Goal: Find specific page/section

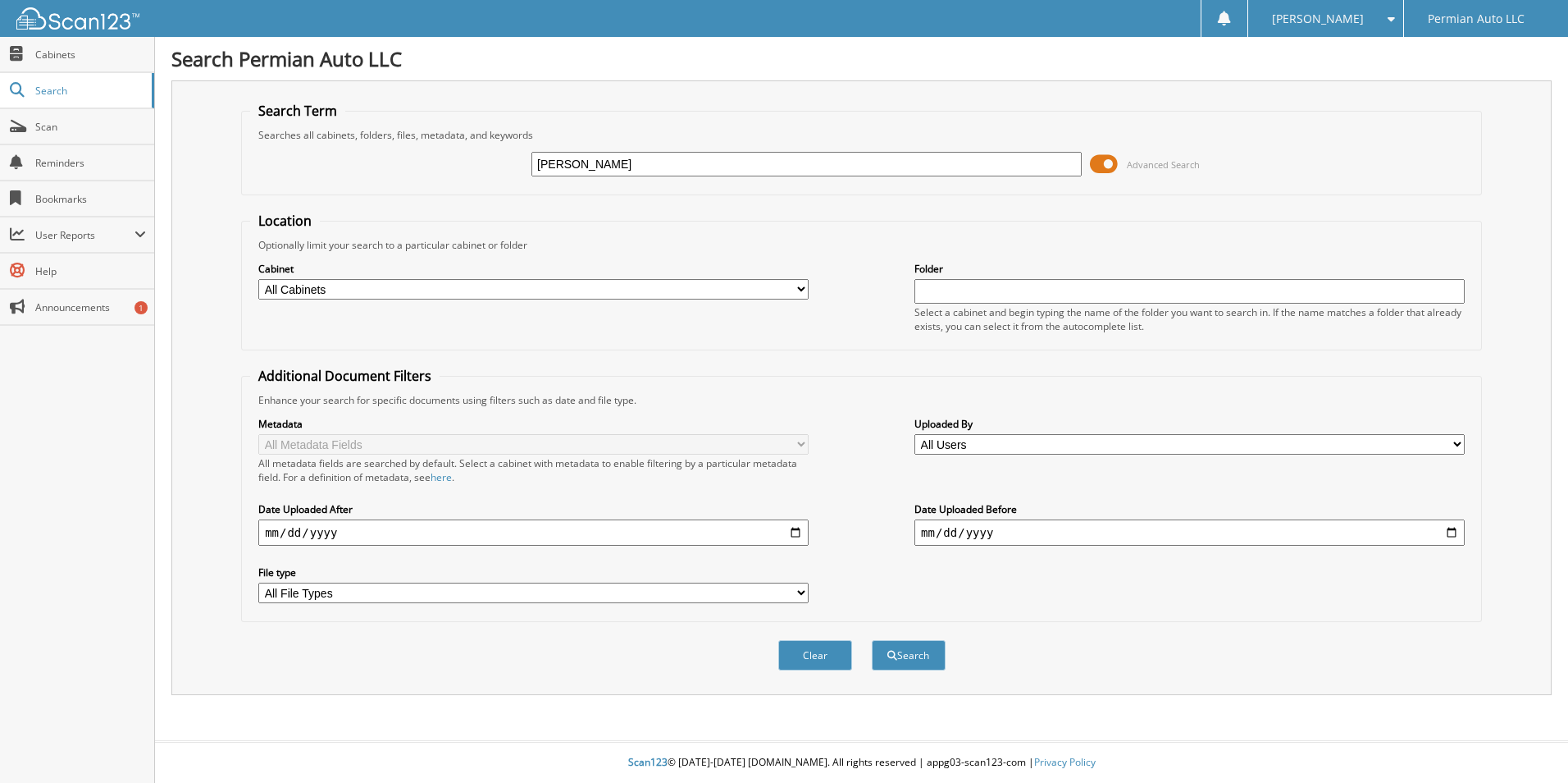
type input "[PERSON_NAME]"
click at [872, 640] on button "Search" at bounding box center [908, 655] width 74 height 30
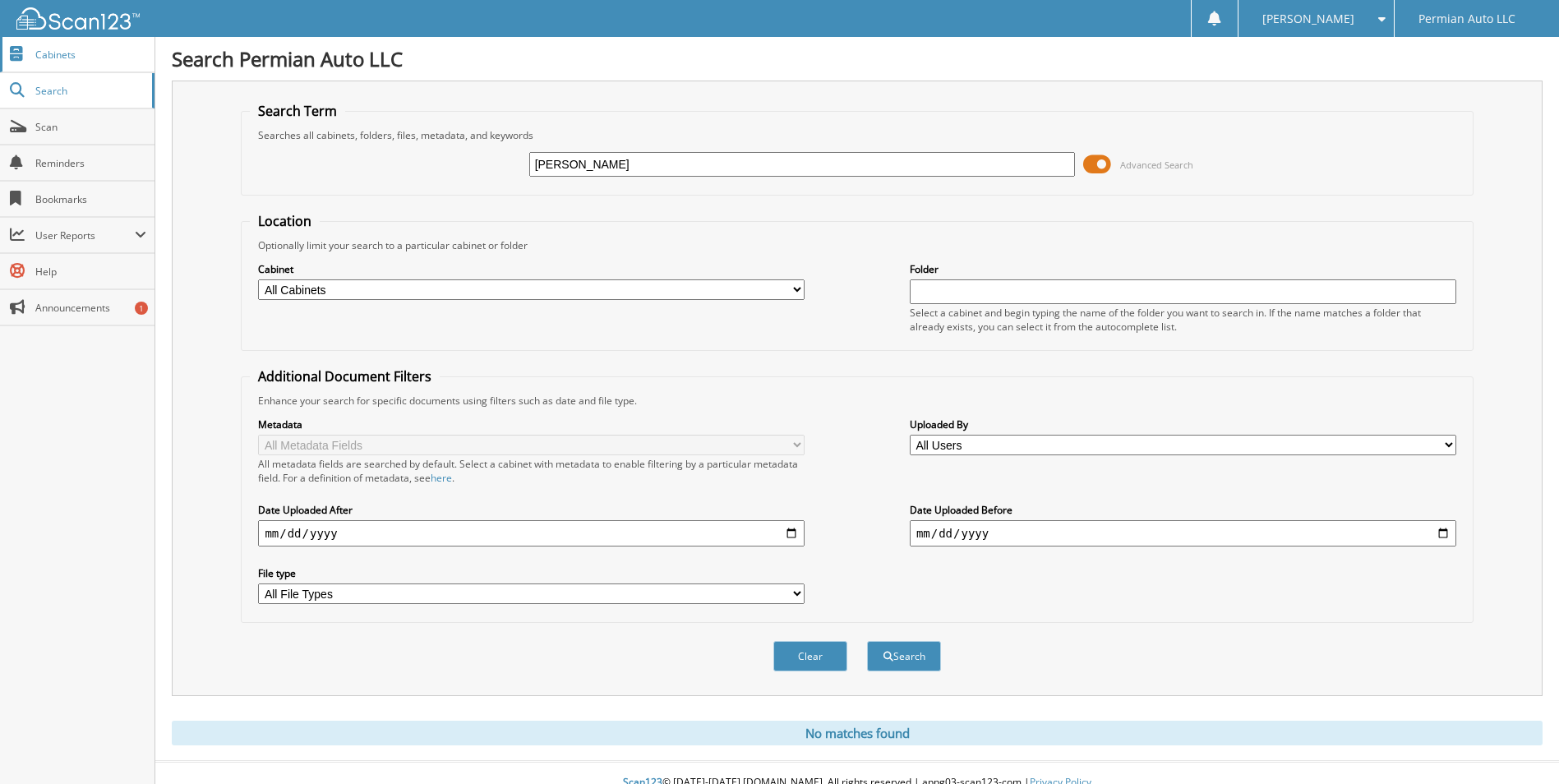
click at [59, 61] on link "Cabinets" at bounding box center [77, 55] width 154 height 36
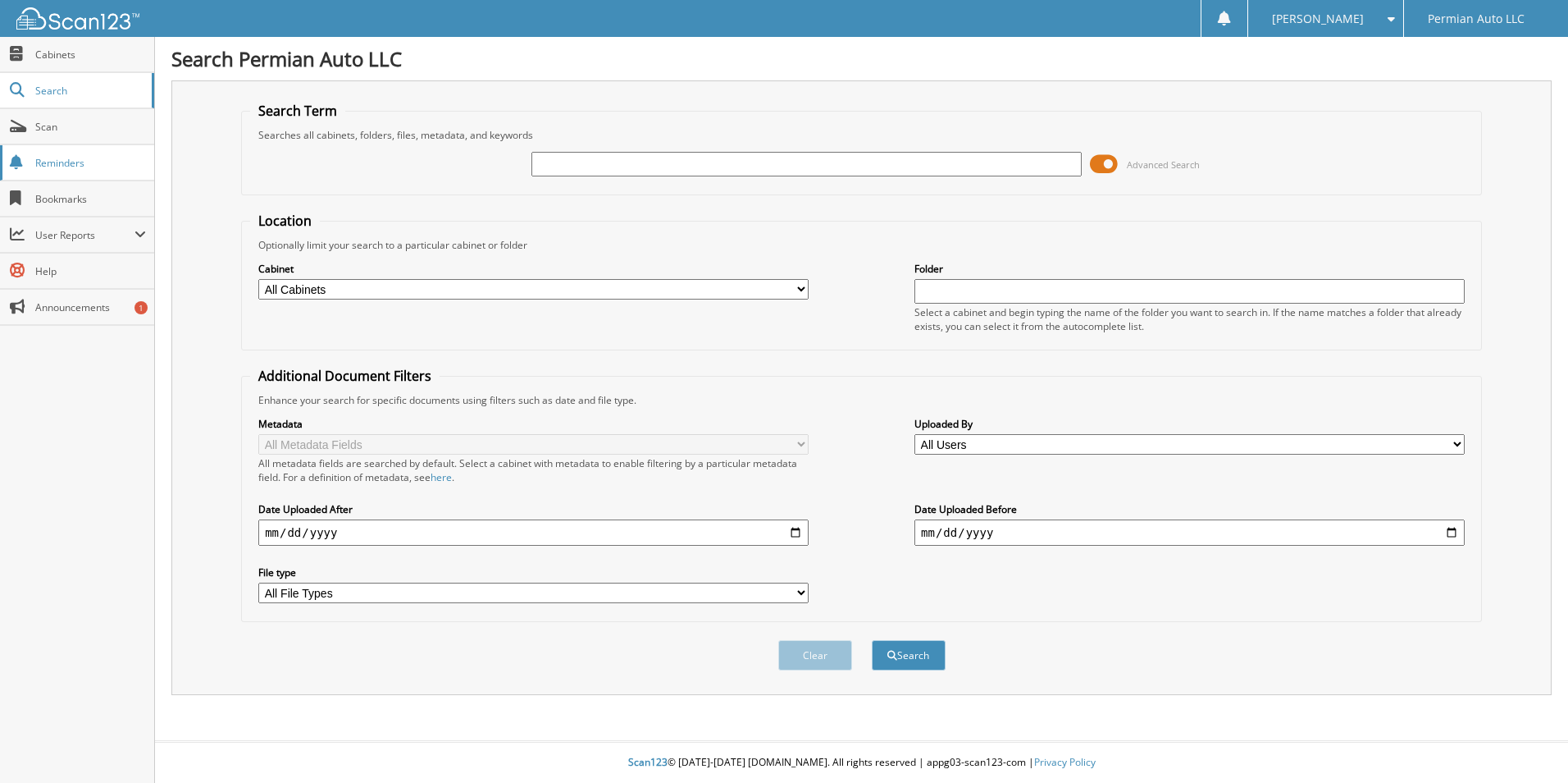
click at [94, 156] on span "Reminders" at bounding box center [91, 163] width 111 height 14
